Goal: Task Accomplishment & Management: Use online tool/utility

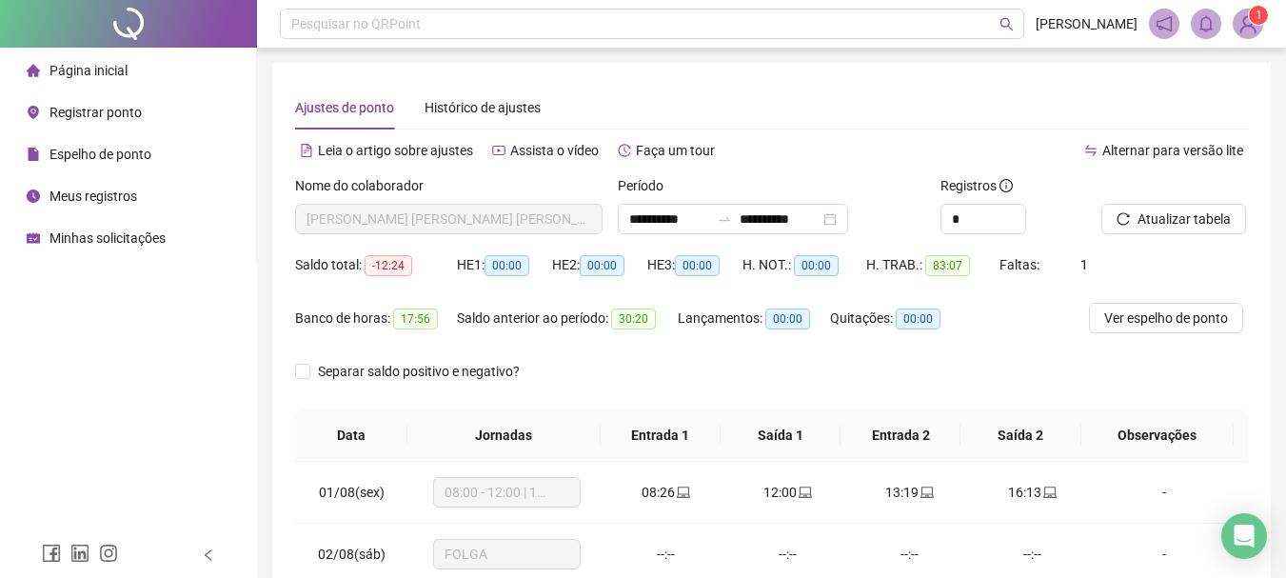
scroll to position [95, 0]
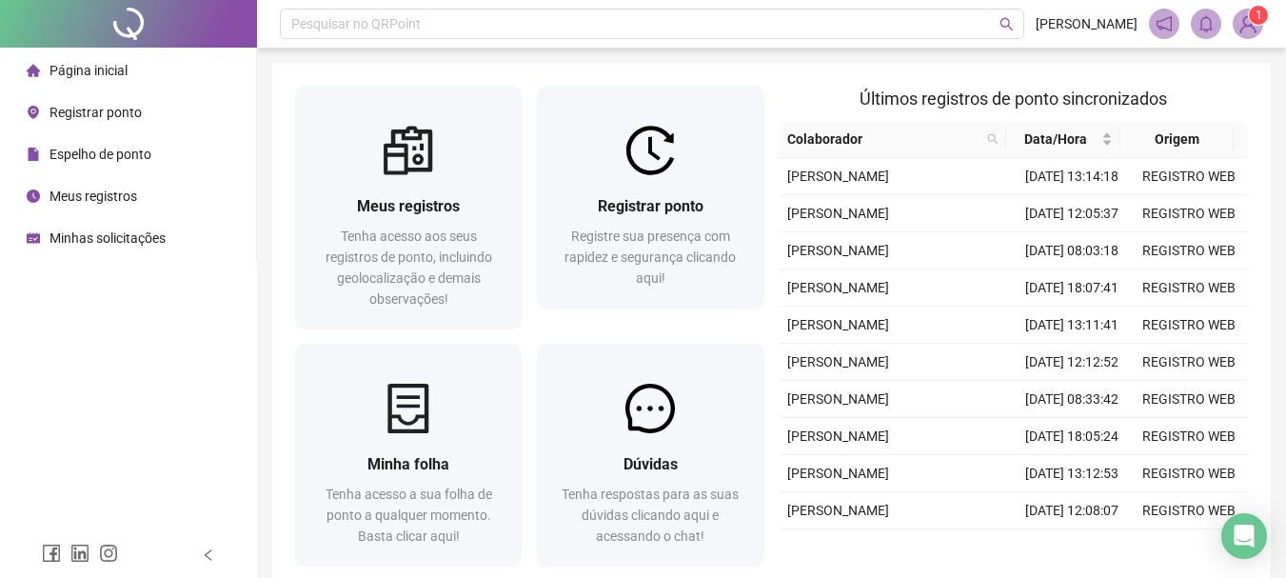
click at [137, 158] on span "Espelho de ponto" at bounding box center [101, 154] width 102 height 15
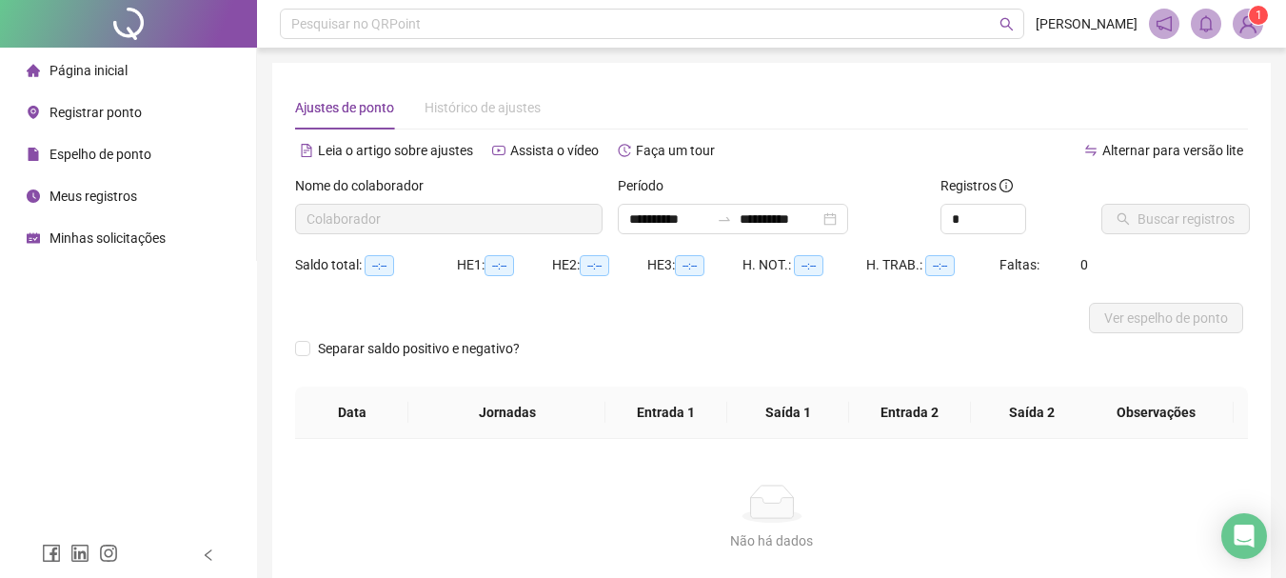
type input "**********"
click at [1147, 226] on span "Buscar registros" at bounding box center [1186, 219] width 97 height 21
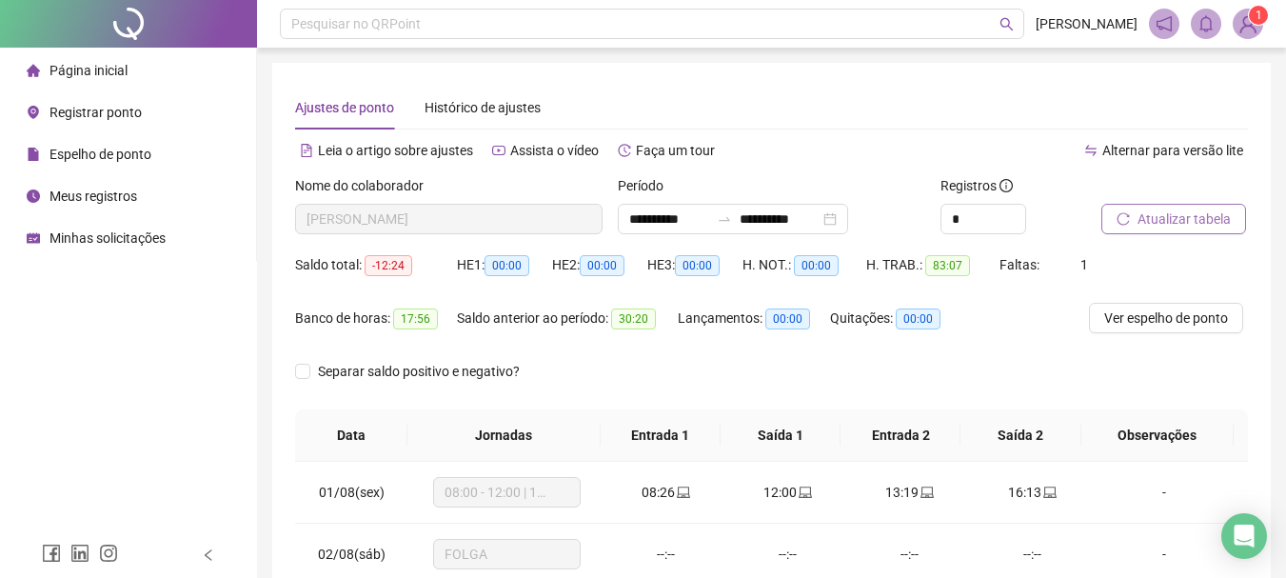
click at [177, 70] on li "Página inicial" at bounding box center [128, 70] width 249 height 38
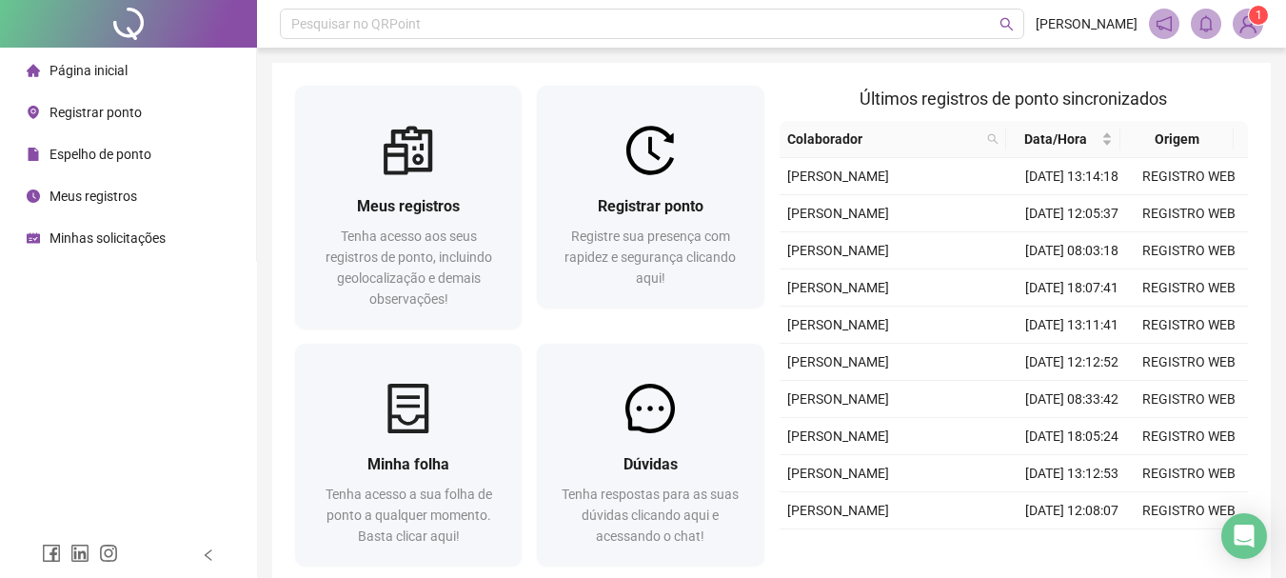
click at [180, 105] on li "Registrar ponto" at bounding box center [128, 112] width 249 height 38
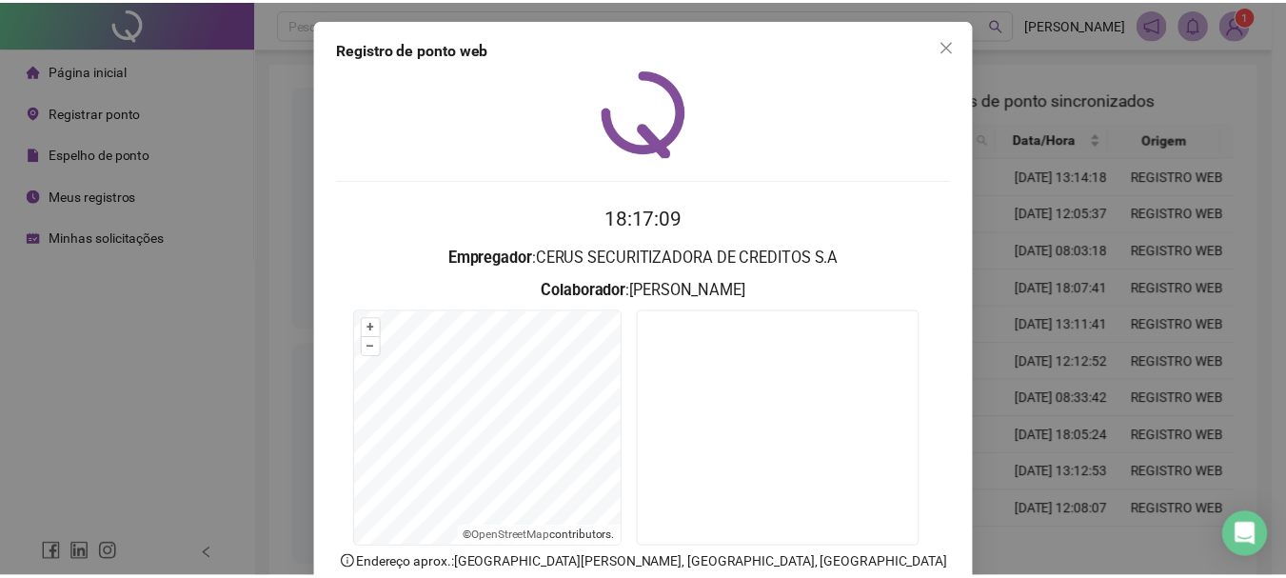
scroll to position [95, 0]
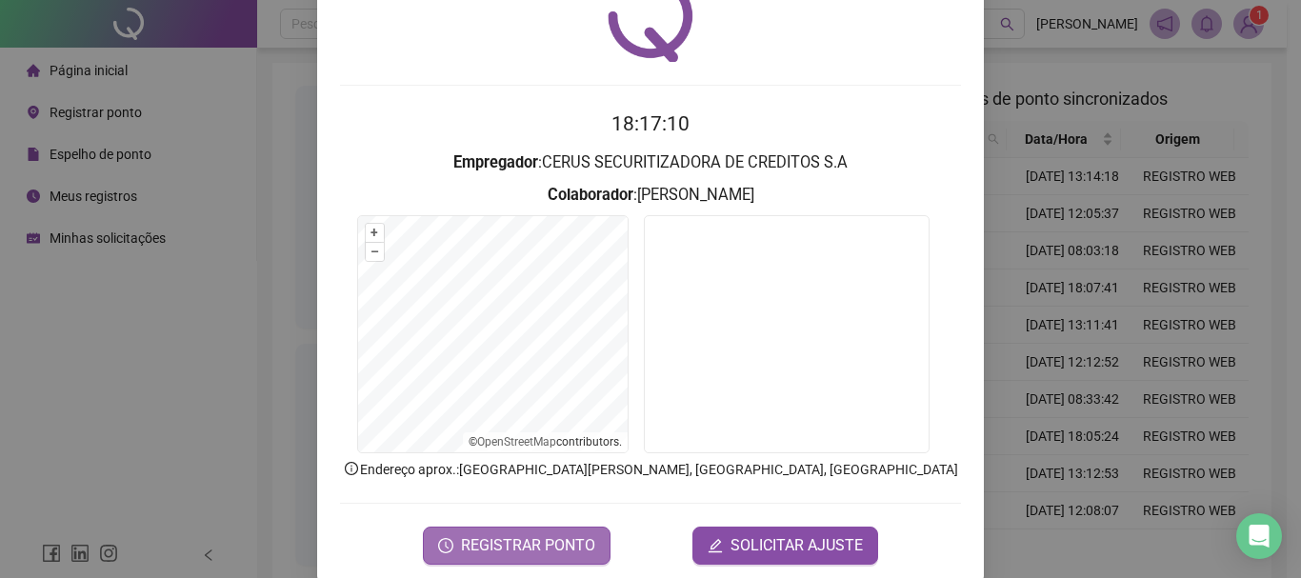
click at [542, 548] on span "REGISTRAR PONTO" at bounding box center [528, 545] width 134 height 23
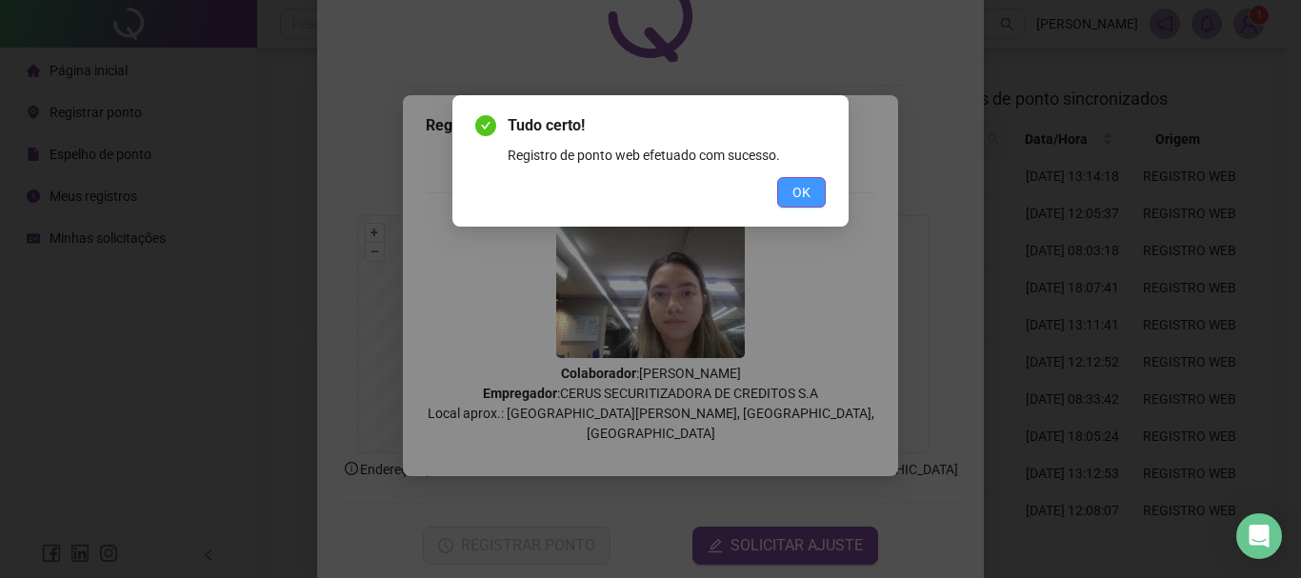
click at [802, 189] on span "OK" at bounding box center [801, 192] width 18 height 21
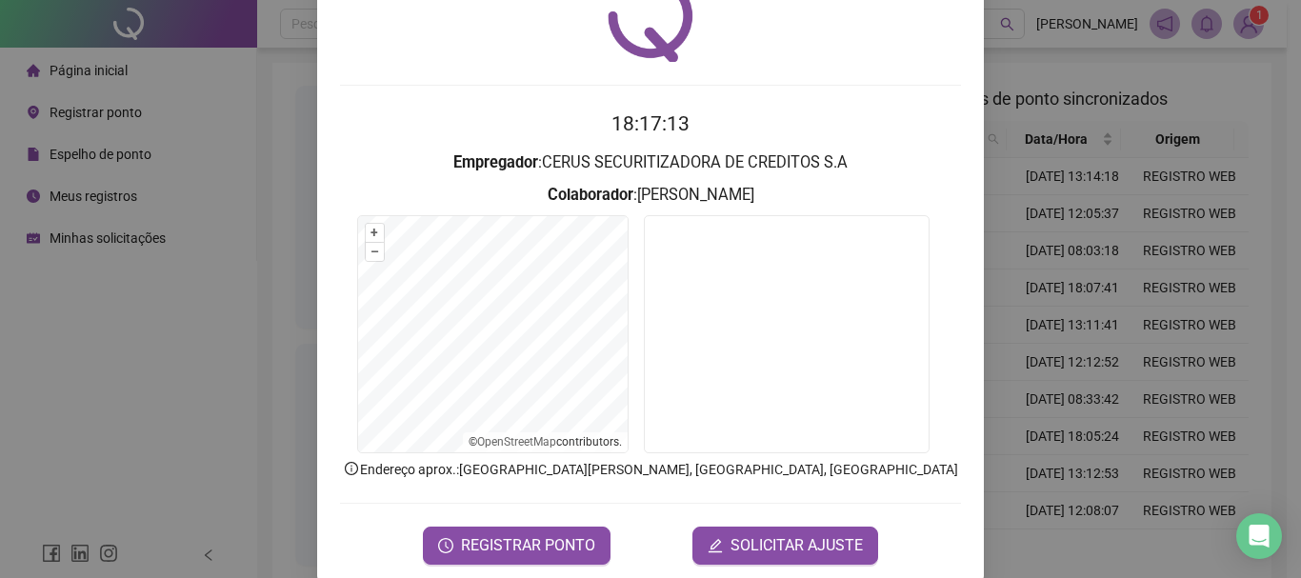
click at [1241, 399] on div "Registro de ponto web 18:17:13 Empregador : CERUS SECURITIZADORA DE CREDITOS S.…" at bounding box center [650, 289] width 1301 height 578
